Goal: Find contact information: Find contact information

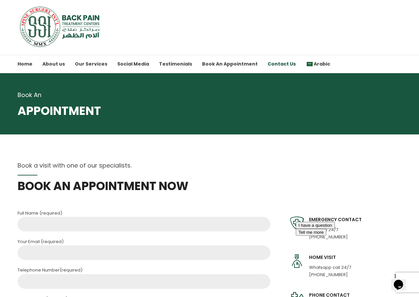
click at [269, 63] on link "Contact Us" at bounding box center [282, 64] width 28 height 18
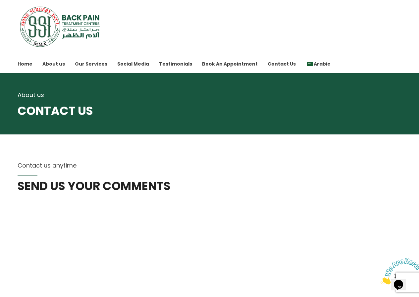
scroll to position [33, 0]
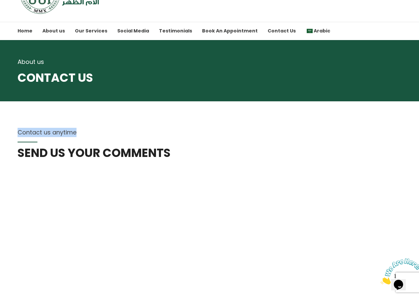
drag, startPoint x: 160, startPoint y: 122, endPoint x: 155, endPoint y: 99, distance: 23.2
click at [182, 132] on div "Contact us anytime" at bounding box center [210, 132] width 385 height 9
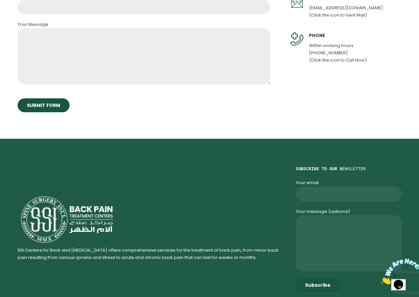
scroll to position [551, 0]
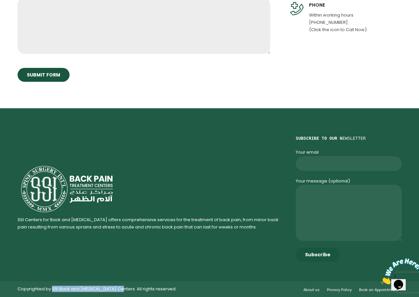
drag, startPoint x: 119, startPoint y: 289, endPoint x: 52, endPoint y: 288, distance: 67.3
click at [52, 288] on p "Copyrighted by SSI Back and [MEDICAL_DATA] Centers. All rights reserved." at bounding box center [111, 289] width 187 height 5
copy p "SSI Back and Neck Pain Centers"
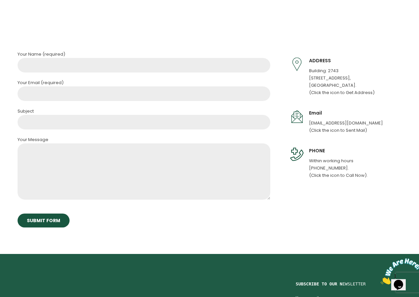
scroll to position [431, 0]
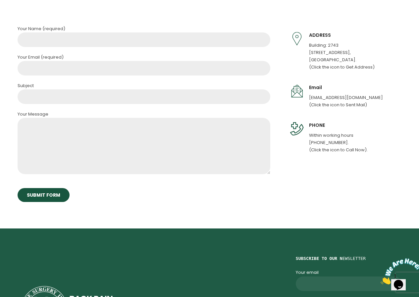
click at [363, 45] on p "Building: 2743 Road: 2442, Block:324, Kingdom of Bahrain. (Click the icon to Ge…" at bounding box center [342, 56] width 66 height 29
